Goal: Information Seeking & Learning: Learn about a topic

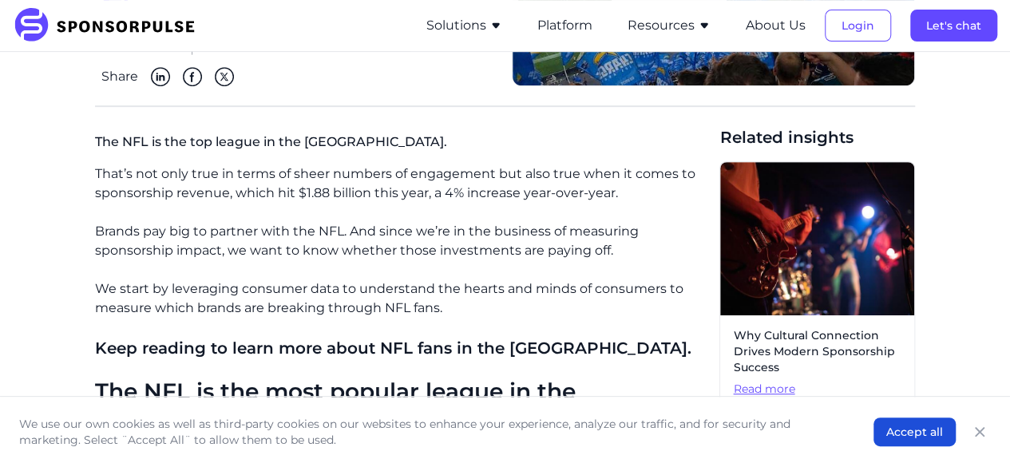
scroll to position [316, 0]
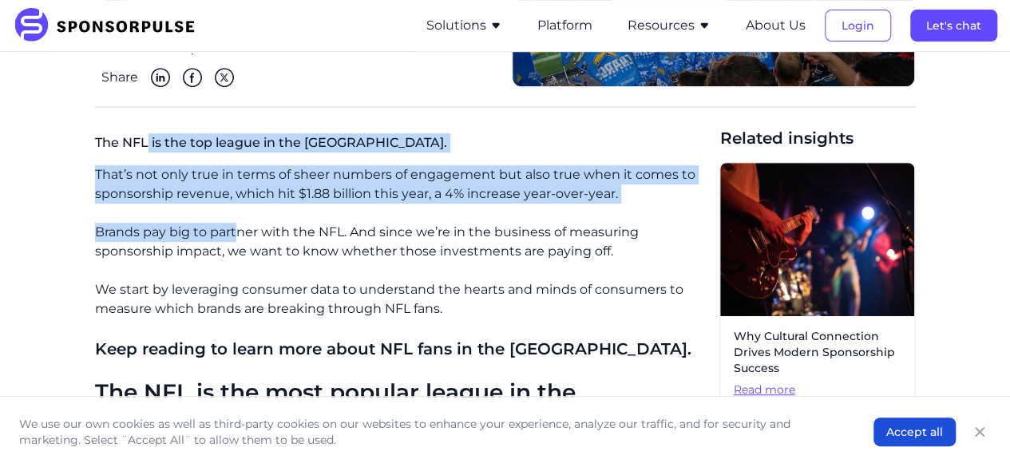
drag, startPoint x: 145, startPoint y: 134, endPoint x: 253, endPoint y: 225, distance: 141.7
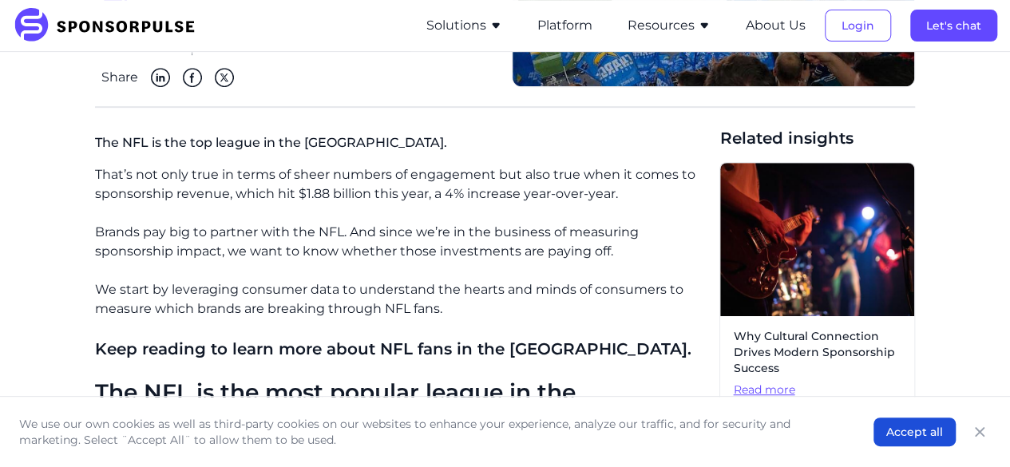
click at [262, 236] on p "Brands pay big to partner with the NFL. And since we’re in the business of meas…" at bounding box center [401, 242] width 612 height 38
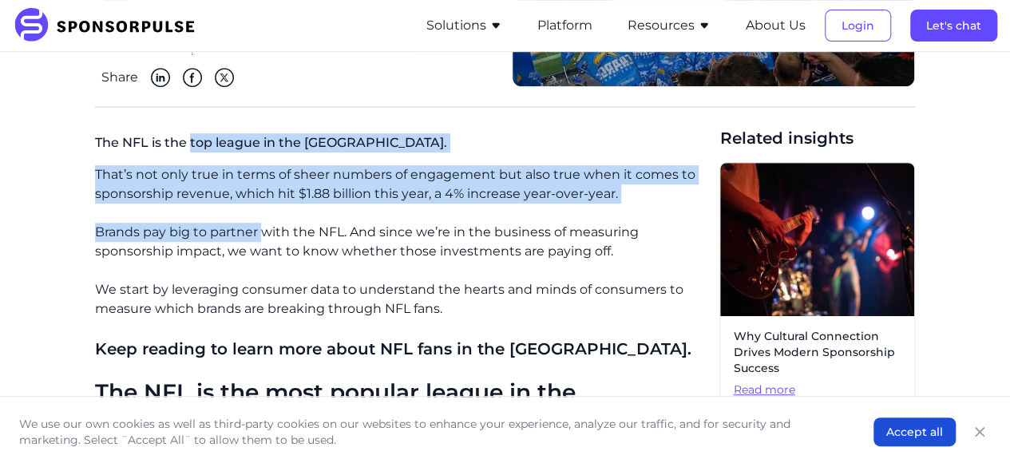
drag, startPoint x: 262, startPoint y: 236, endPoint x: 181, endPoint y: 140, distance: 125.8
click at [181, 140] on p "The NFL is the top league in the [GEOGRAPHIC_DATA]." at bounding box center [401, 146] width 612 height 38
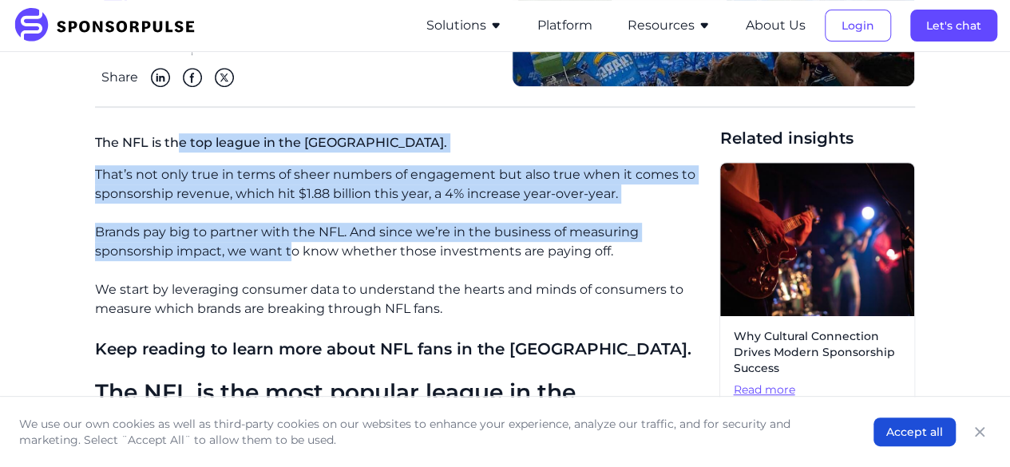
drag, startPoint x: 181, startPoint y: 140, endPoint x: 300, endPoint y: 256, distance: 166.6
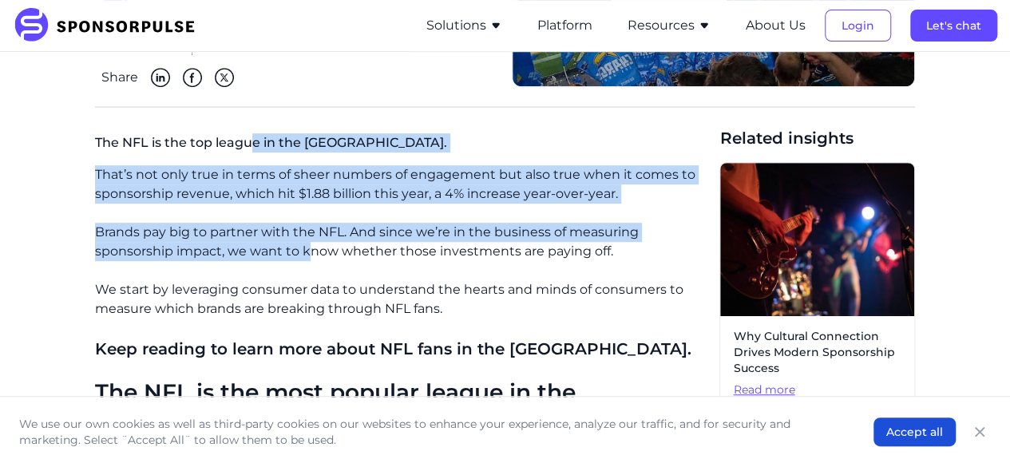
drag, startPoint x: 311, startPoint y: 259, endPoint x: 252, endPoint y: 156, distance: 119.1
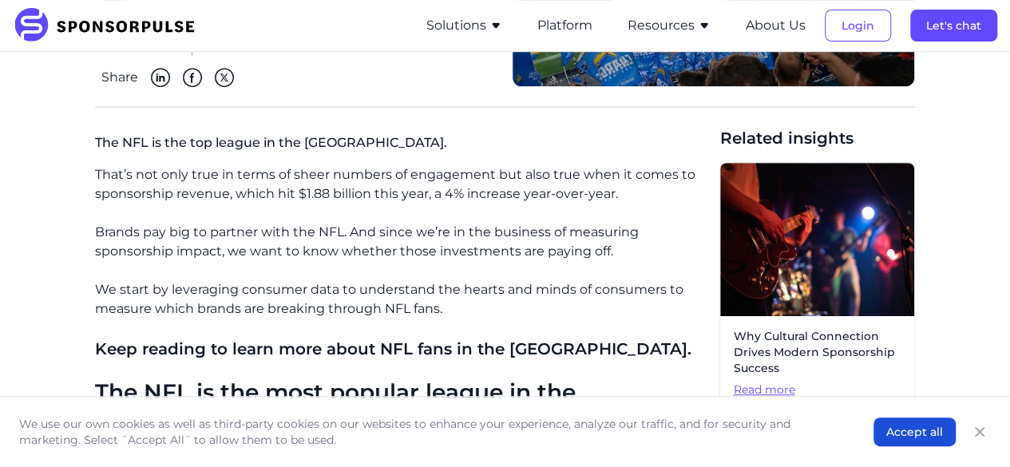
click at [238, 156] on p "The NFL is the top league in the [GEOGRAPHIC_DATA]." at bounding box center [401, 146] width 612 height 38
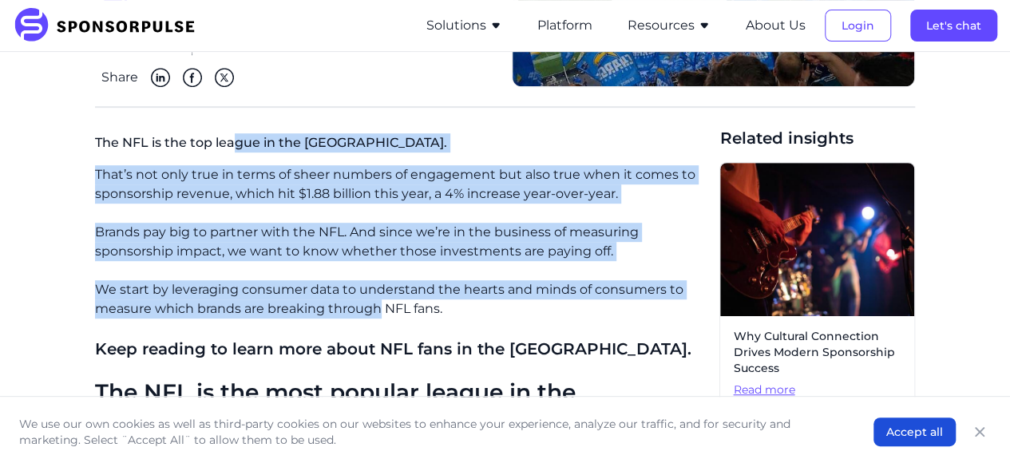
drag, startPoint x: 238, startPoint y: 156, endPoint x: 382, endPoint y: 314, distance: 213.6
click at [382, 314] on p "We start by leveraging consumer data to understand the hearts and minds of cons…" at bounding box center [401, 299] width 612 height 38
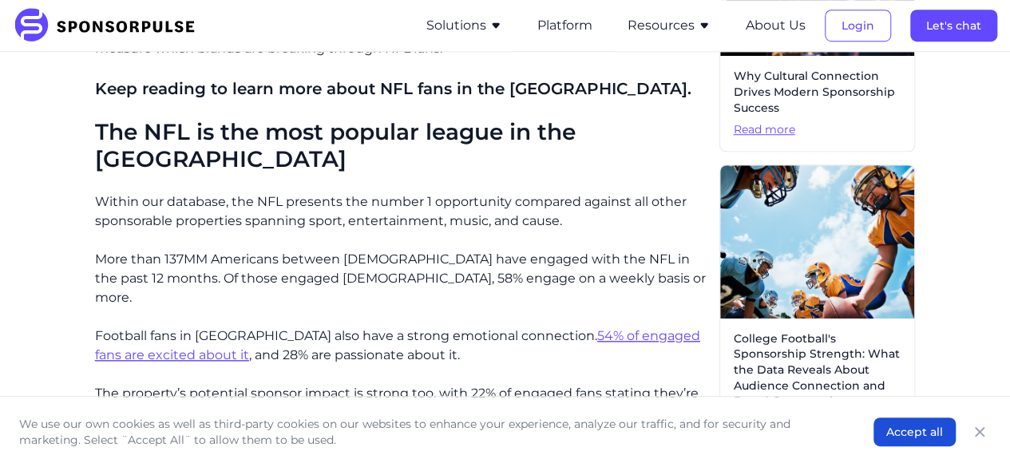
scroll to position [570, 0]
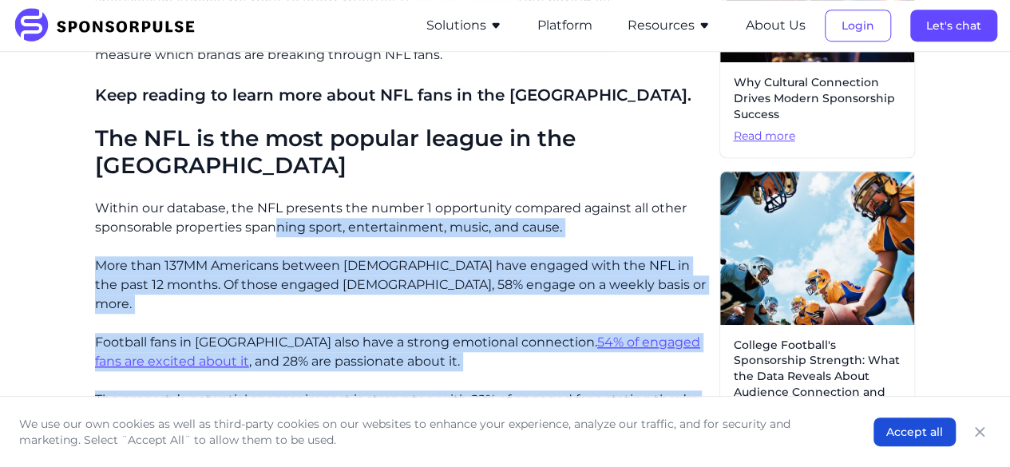
drag, startPoint x: 276, startPoint y: 191, endPoint x: 450, endPoint y: 365, distance: 246.2
click at [450, 390] on p "The property’s potential sponsor impact is strong too, with 22% of engaged fans…" at bounding box center [401, 418] width 612 height 57
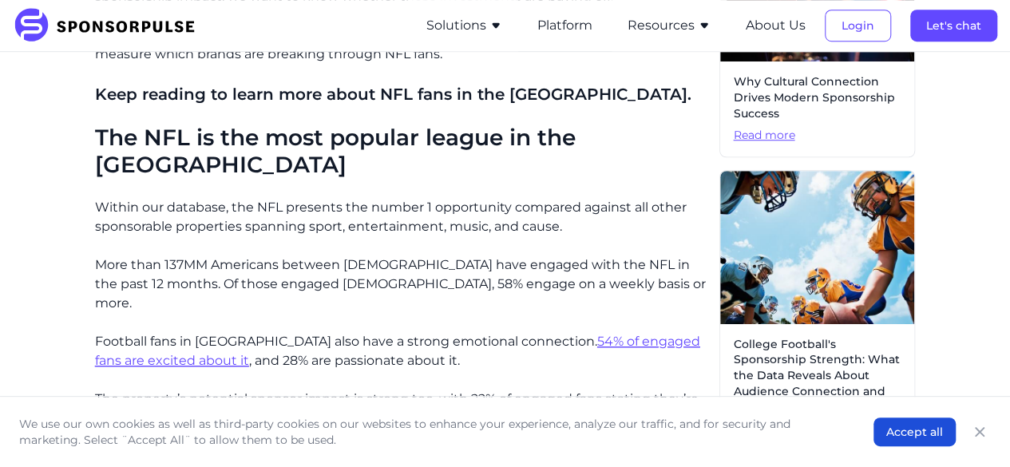
scroll to position [572, 0]
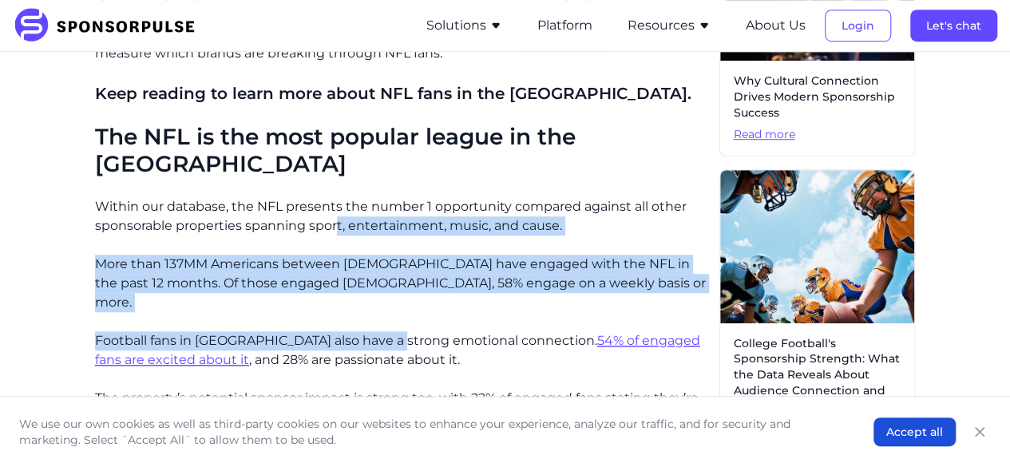
drag, startPoint x: 339, startPoint y: 212, endPoint x: 398, endPoint y: 290, distance: 98.5
click at [398, 331] on p "Football fans in [GEOGRAPHIC_DATA] also have a strong emotional connection. 54%…" at bounding box center [401, 350] width 612 height 38
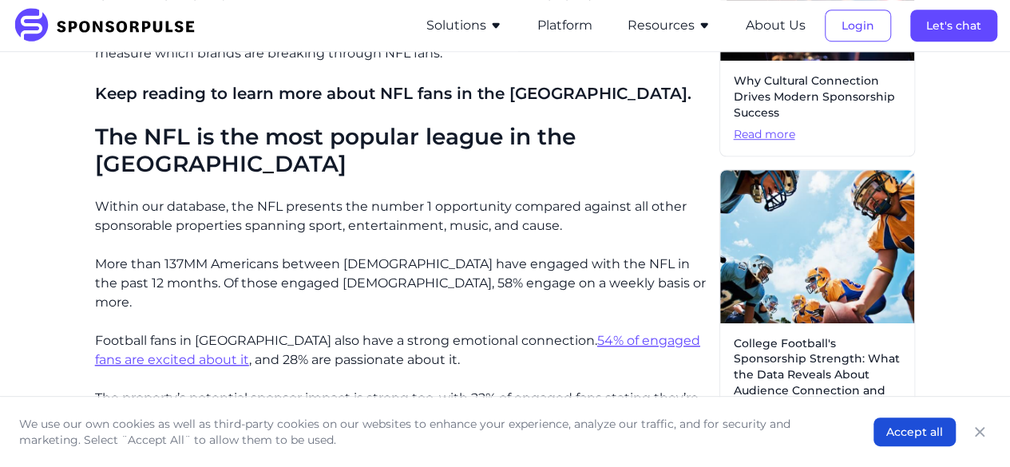
drag, startPoint x: 331, startPoint y: 228, endPoint x: 445, endPoint y: 317, distance: 144.5
click at [445, 331] on p "Football fans in [GEOGRAPHIC_DATA] also have a strong emotional connection. 54%…" at bounding box center [401, 350] width 612 height 38
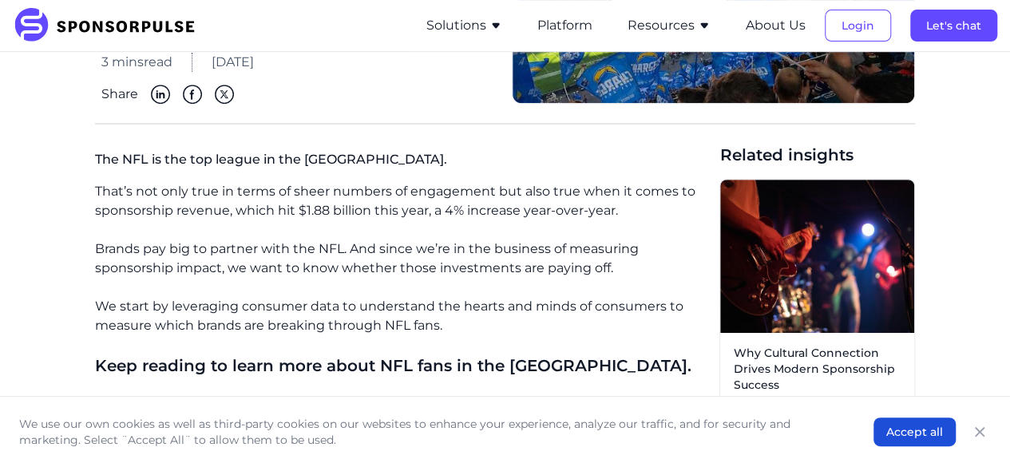
scroll to position [299, 0]
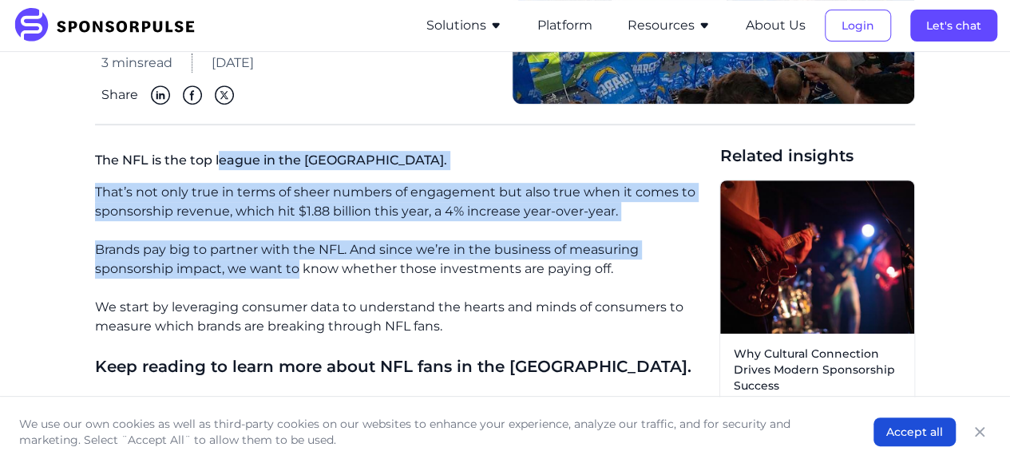
drag, startPoint x: 223, startPoint y: 161, endPoint x: 307, endPoint y: 285, distance: 149.9
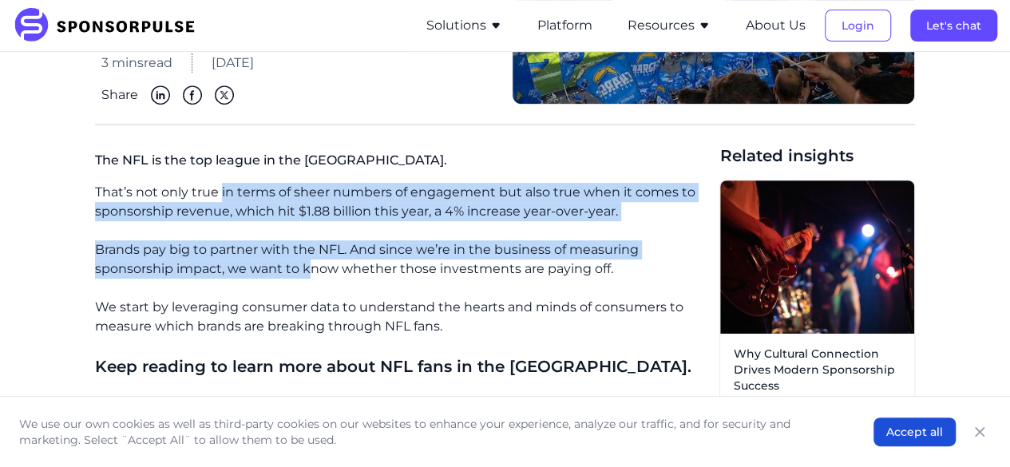
drag, startPoint x: 307, startPoint y: 285, endPoint x: 217, endPoint y: 186, distance: 133.9
click at [217, 186] on p "That’s not only true in terms of sheer numbers of engagement but also true when…" at bounding box center [401, 202] width 612 height 38
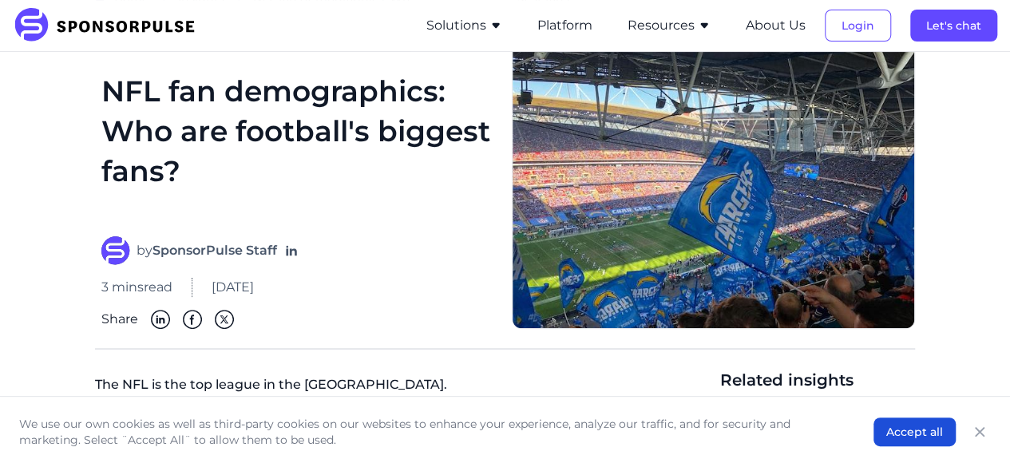
scroll to position [71, 0]
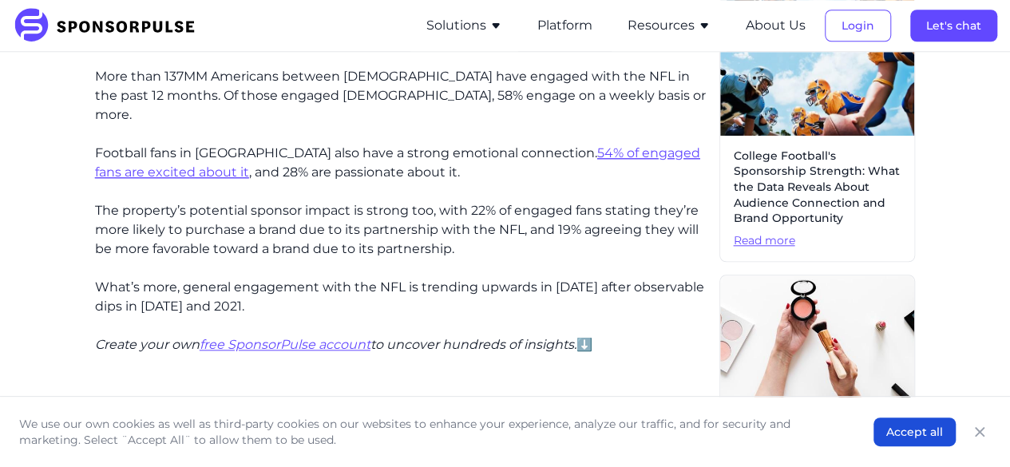
scroll to position [762, 0]
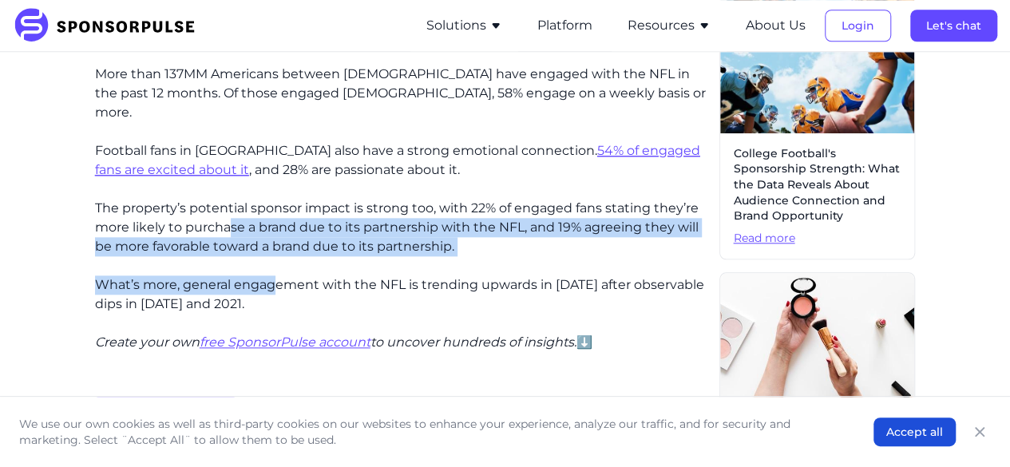
drag, startPoint x: 227, startPoint y: 172, endPoint x: 276, endPoint y: 247, distance: 89.2
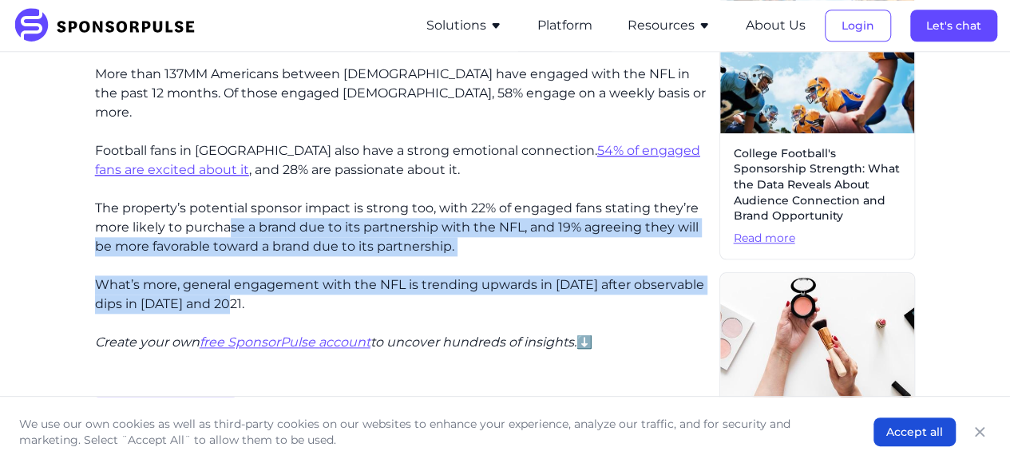
click at [276, 275] on p "What’s more, general engagement with the NFL is trending upwards in [DATE] afte…" at bounding box center [401, 294] width 612 height 38
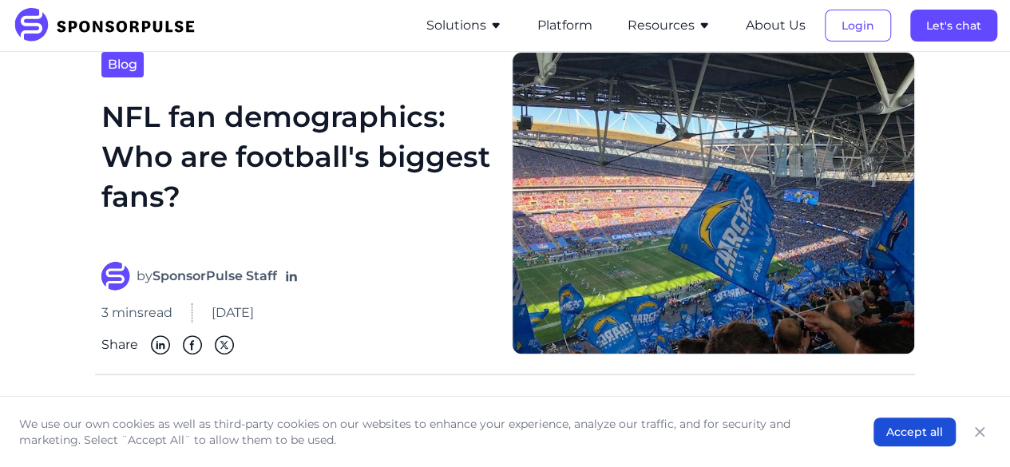
scroll to position [0, 0]
